Goal: Check status: Check status

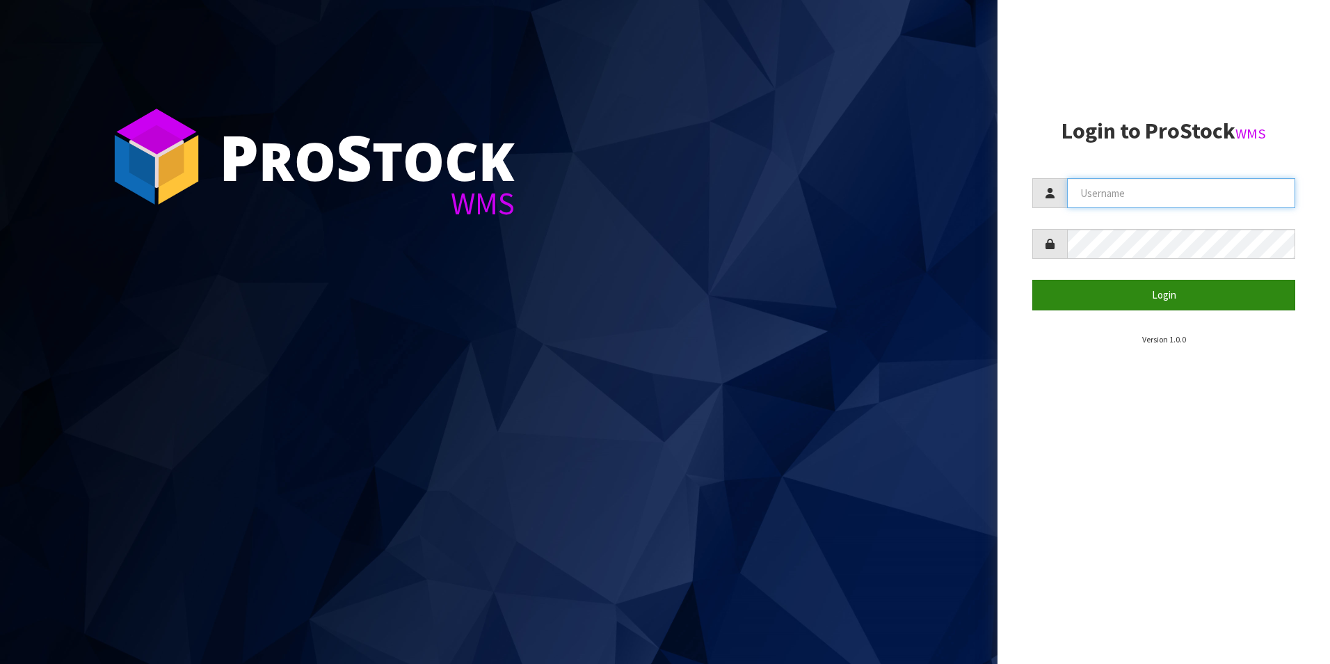
type input "aquacooler"
click at [1155, 295] on button "Login" at bounding box center [1164, 295] width 263 height 30
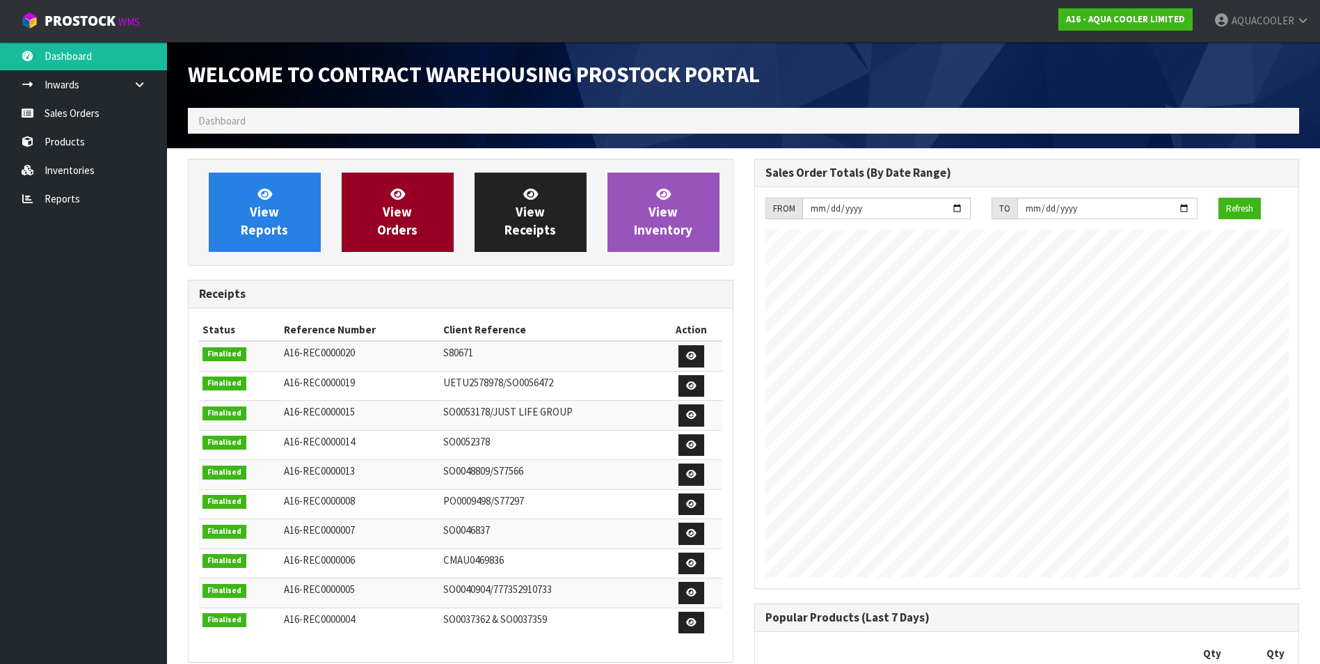
scroll to position [831, 566]
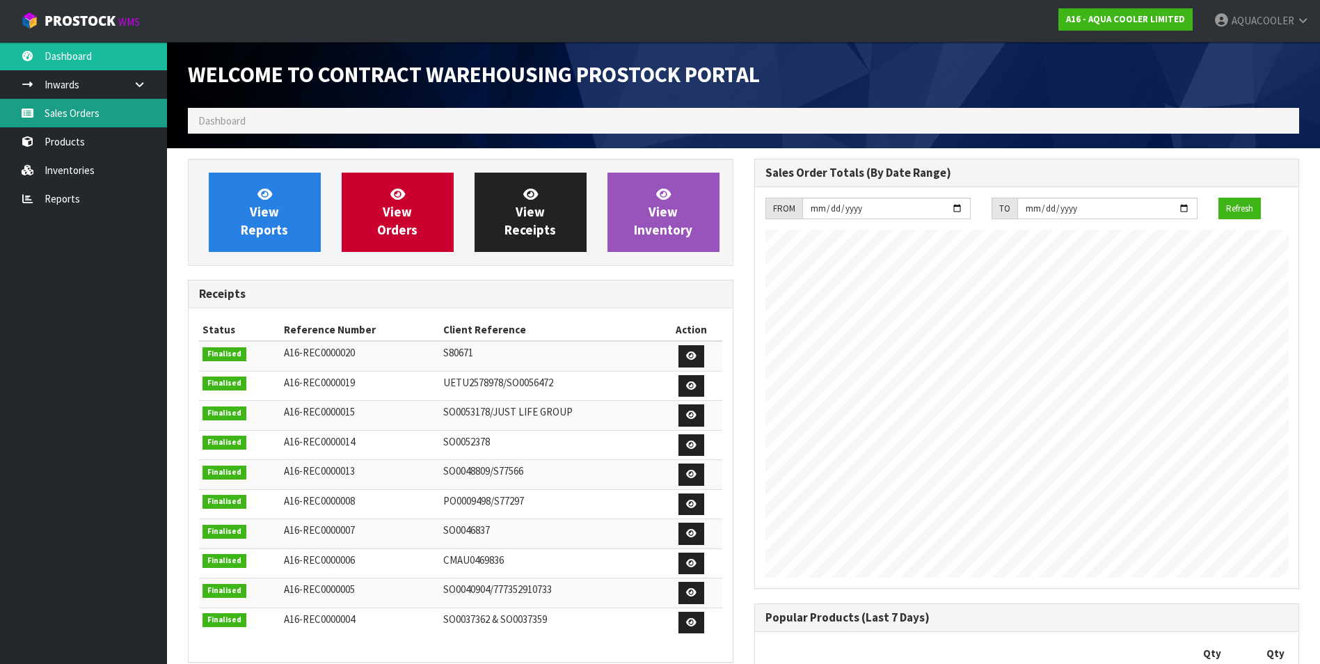
click at [73, 107] on link "Sales Orders" at bounding box center [83, 113] width 167 height 29
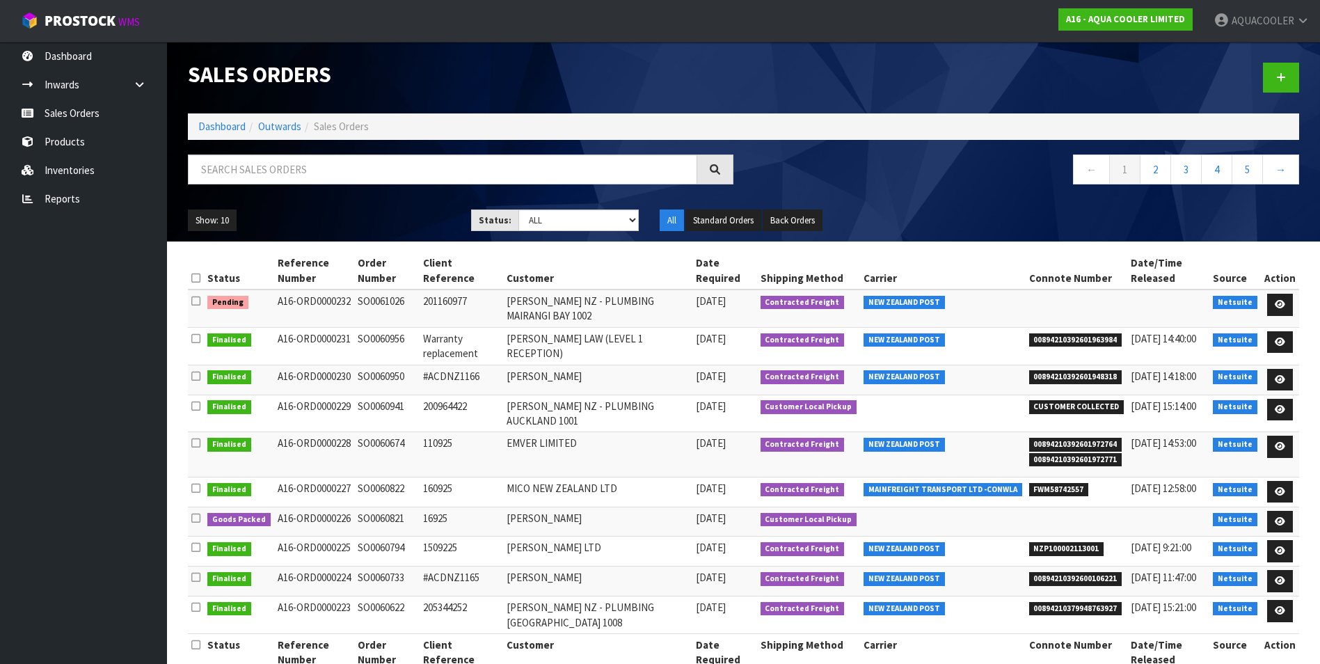
drag, startPoint x: 358, startPoint y: 299, endPoint x: 407, endPoint y: 299, distance: 49.4
click at [407, 299] on td "SO0061026" at bounding box center [386, 308] width 65 height 38
drag, startPoint x: 407, startPoint y: 299, endPoint x: 383, endPoint y: 300, distance: 23.7
copy td "SO0061026"
click at [81, 140] on link "Products" at bounding box center [83, 141] width 167 height 29
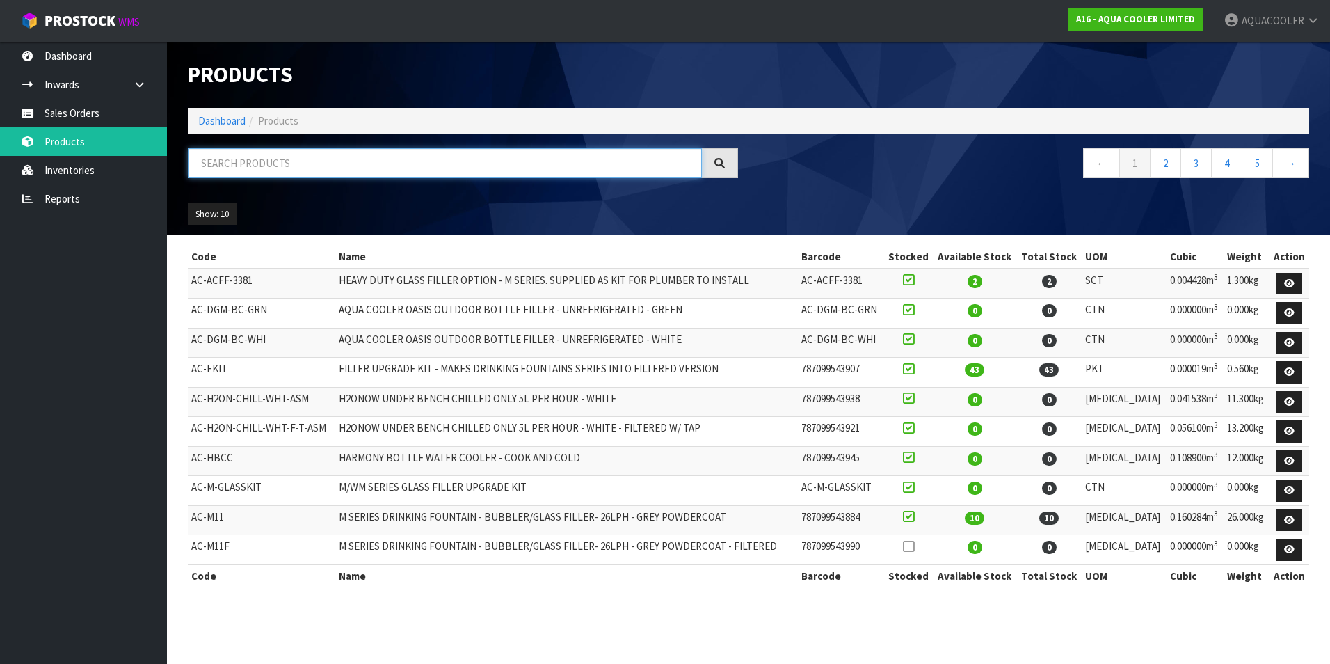
click at [235, 161] on input "text" at bounding box center [445, 163] width 514 height 30
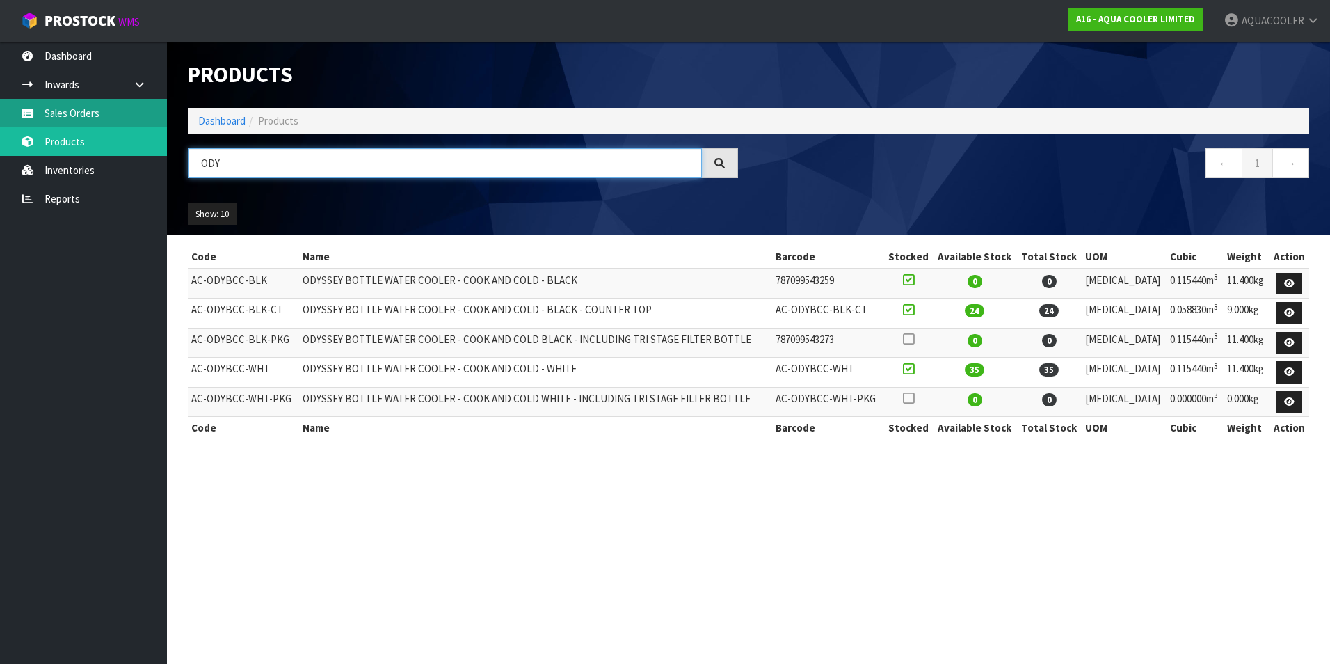
type input "ODY"
click at [86, 109] on link "Sales Orders" at bounding box center [83, 113] width 167 height 29
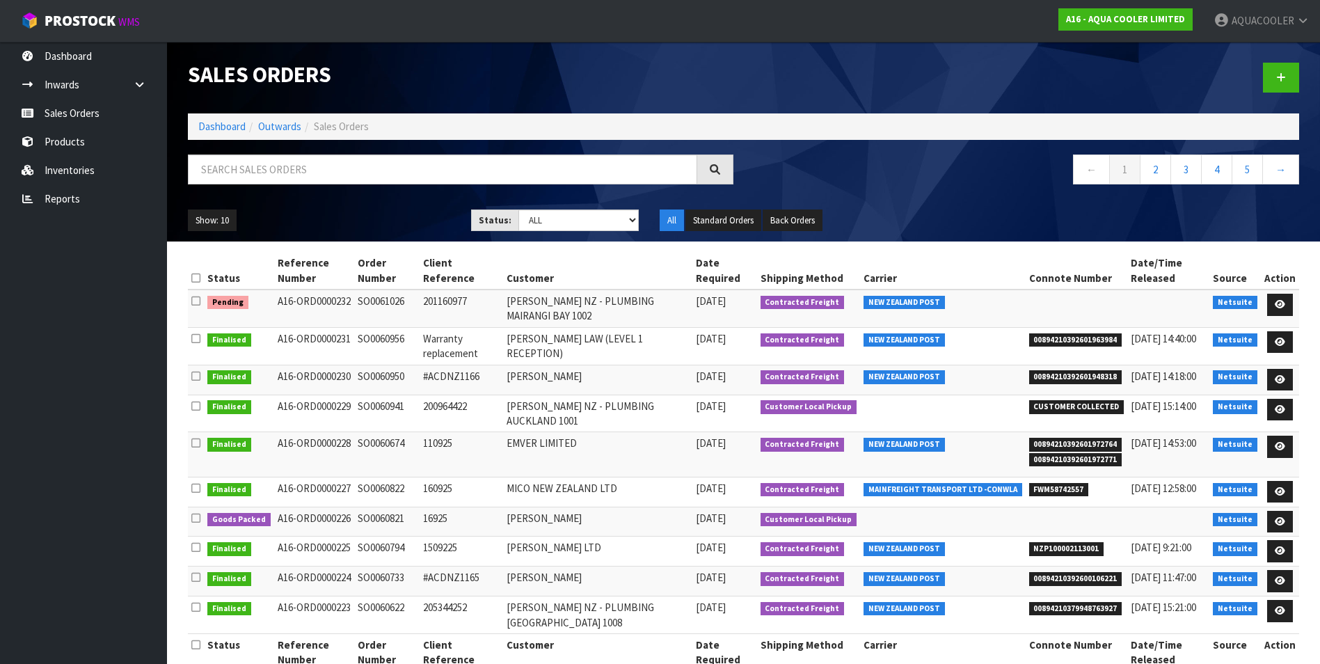
drag, startPoint x: 407, startPoint y: 496, endPoint x: 357, endPoint y: 496, distance: 50.1
click at [357, 496] on td "SO0060822" at bounding box center [386, 492] width 65 height 30
drag, startPoint x: 357, startPoint y: 496, endPoint x: 372, endPoint y: 496, distance: 15.3
copy td "SO0060822"
